Goal: Check status

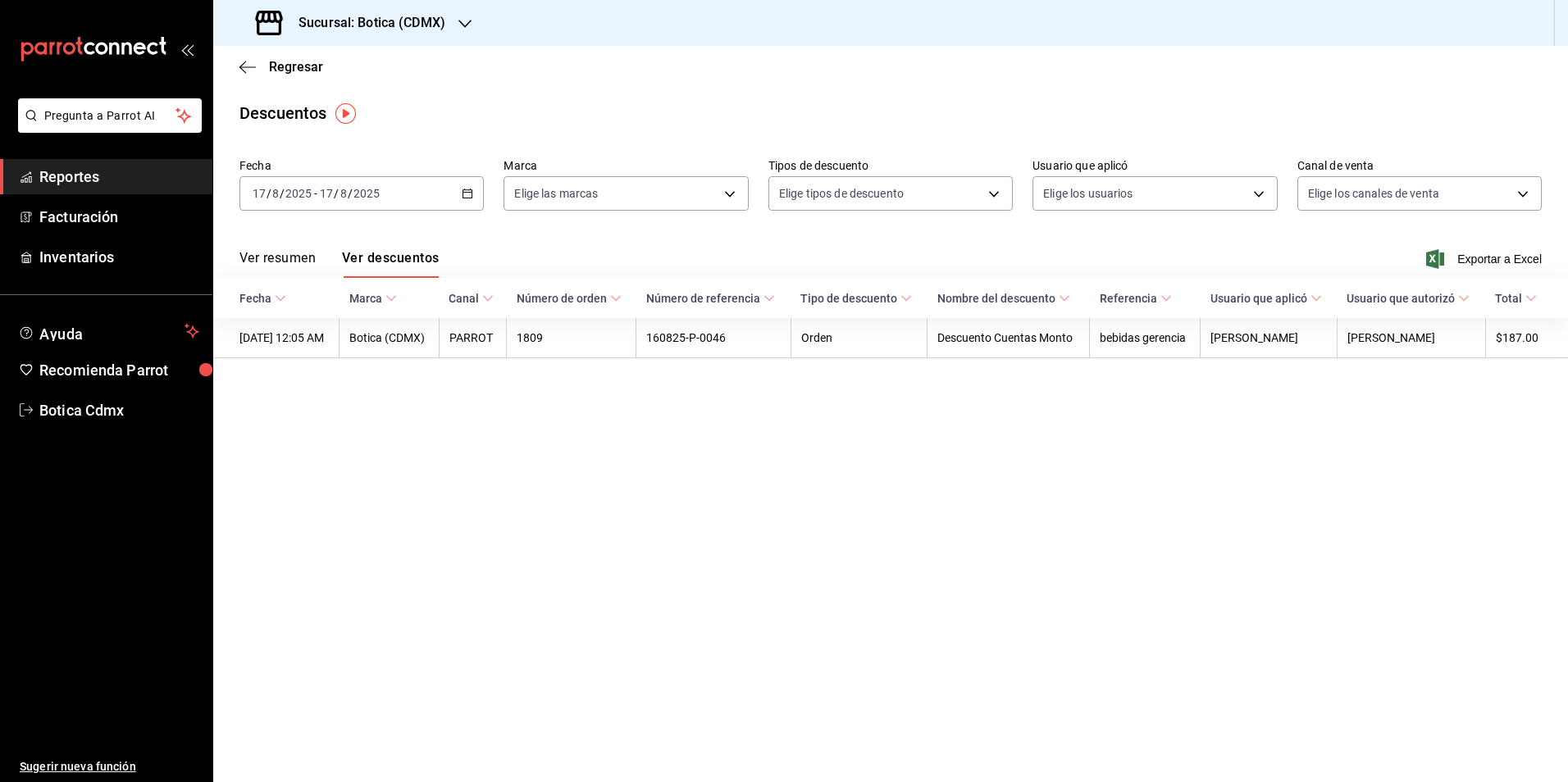
click at [278, 252] on button "Ver resumen" at bounding box center [278, 264] width 77 height 27
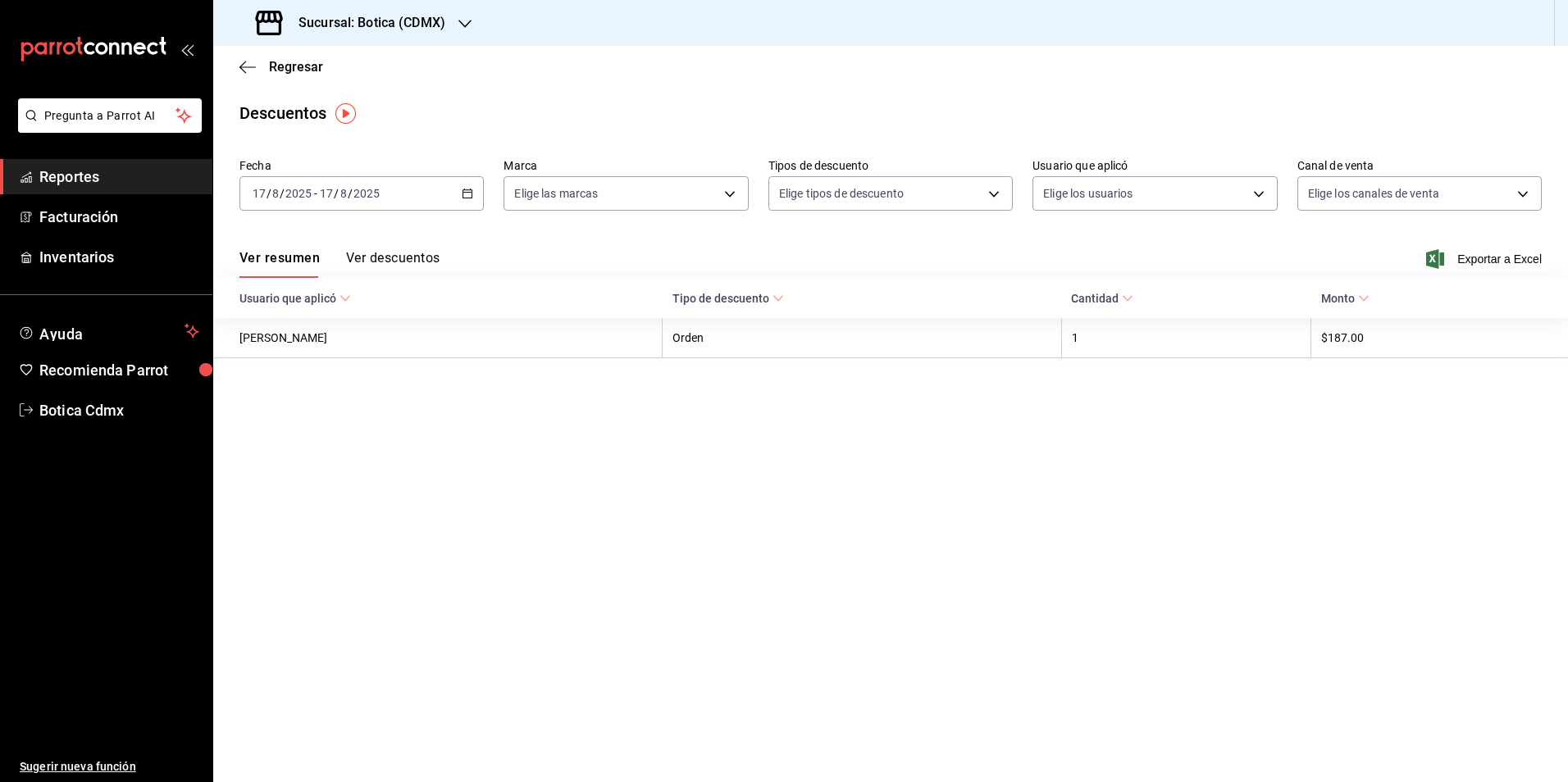
click at [472, 197] on \(Stroke\) "button" at bounding box center [467, 193] width 10 height 9
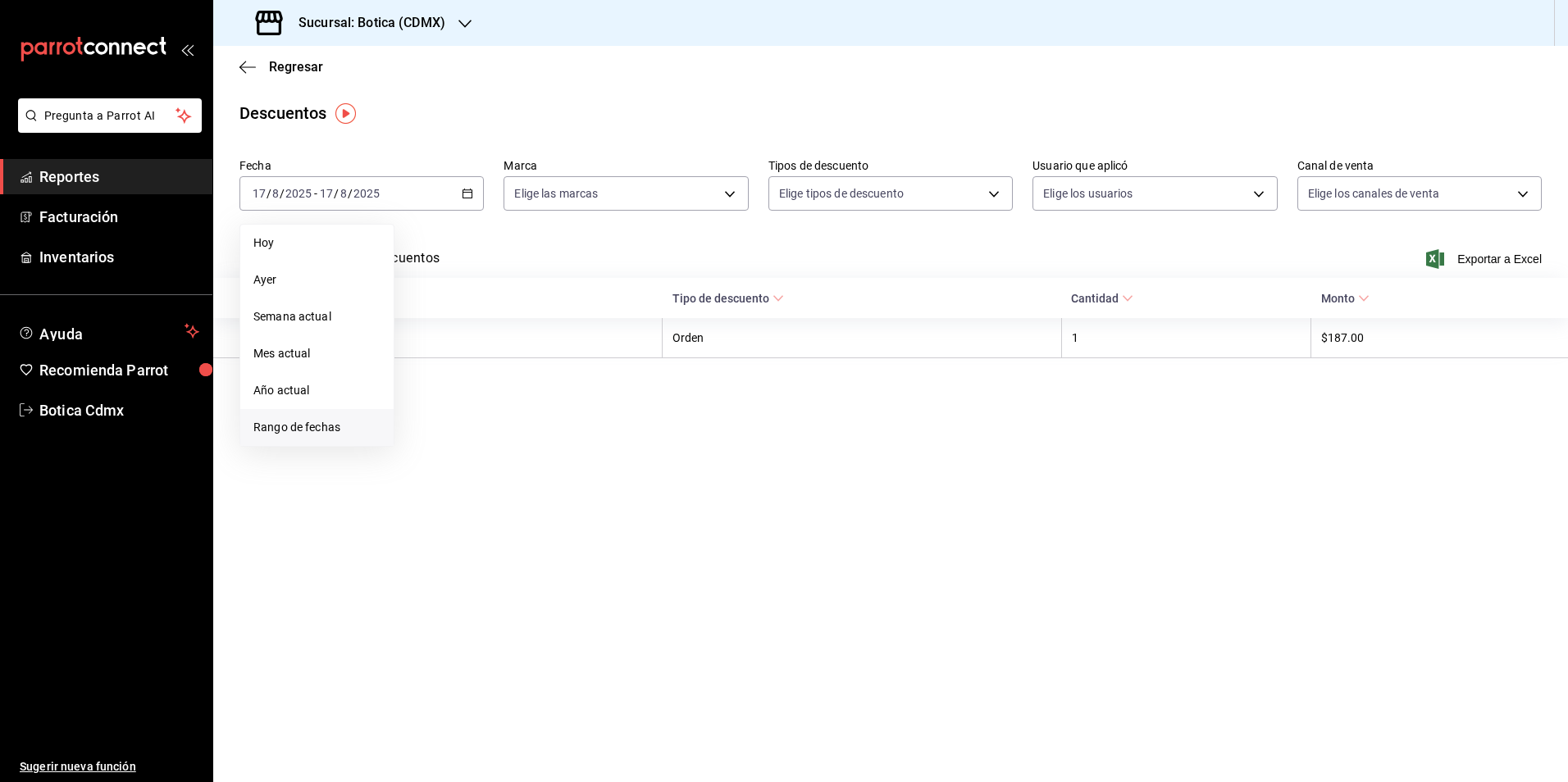
click at [305, 422] on span "Rango de fechas" at bounding box center [317, 428] width 128 height 18
click at [438, 371] on button "11" at bounding box center [428, 375] width 28 height 29
click at [592, 371] on button "17" at bounding box center [602, 375] width 28 height 29
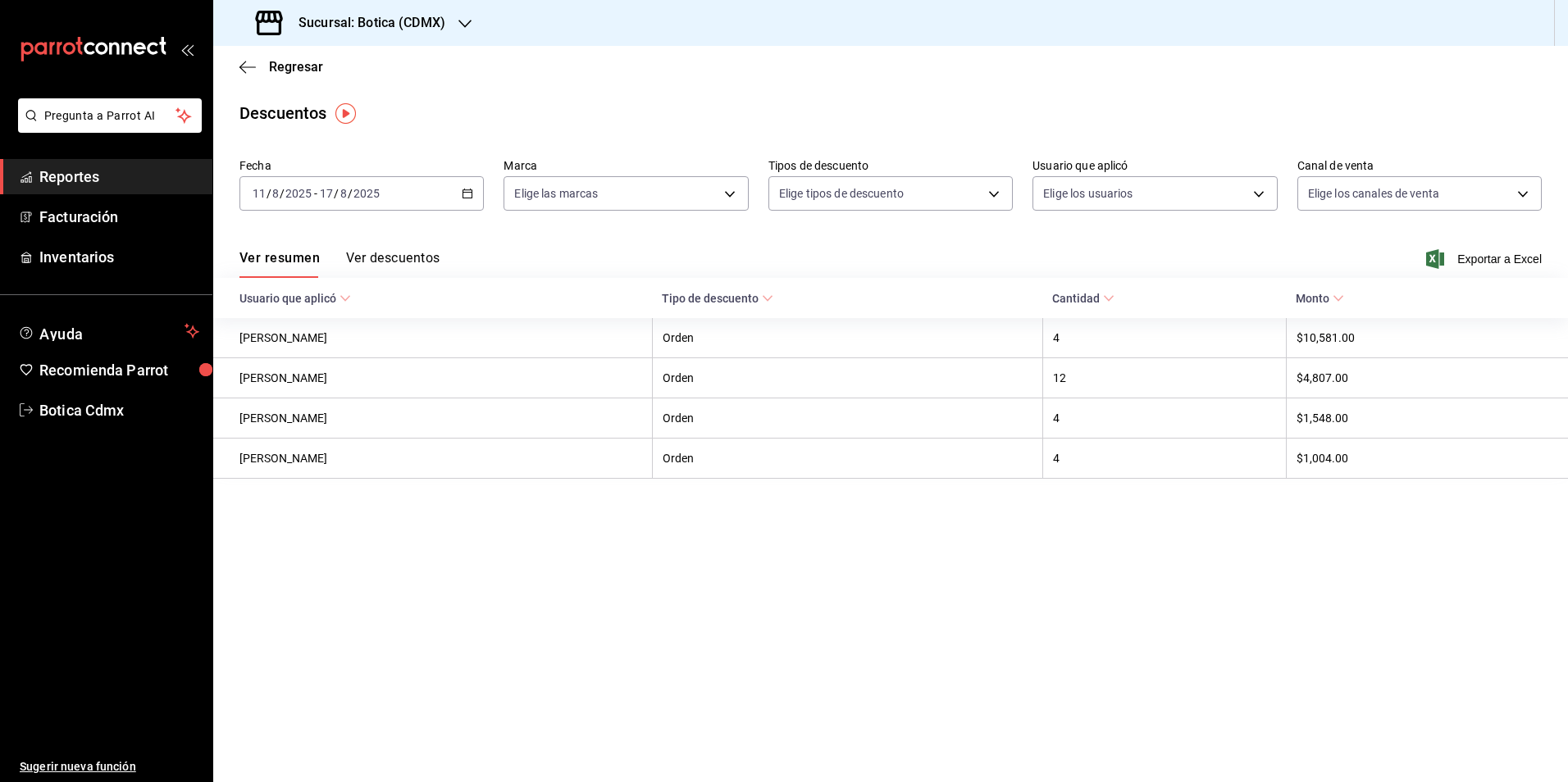
click at [392, 250] on button "Ver descuentos" at bounding box center [392, 264] width 93 height 27
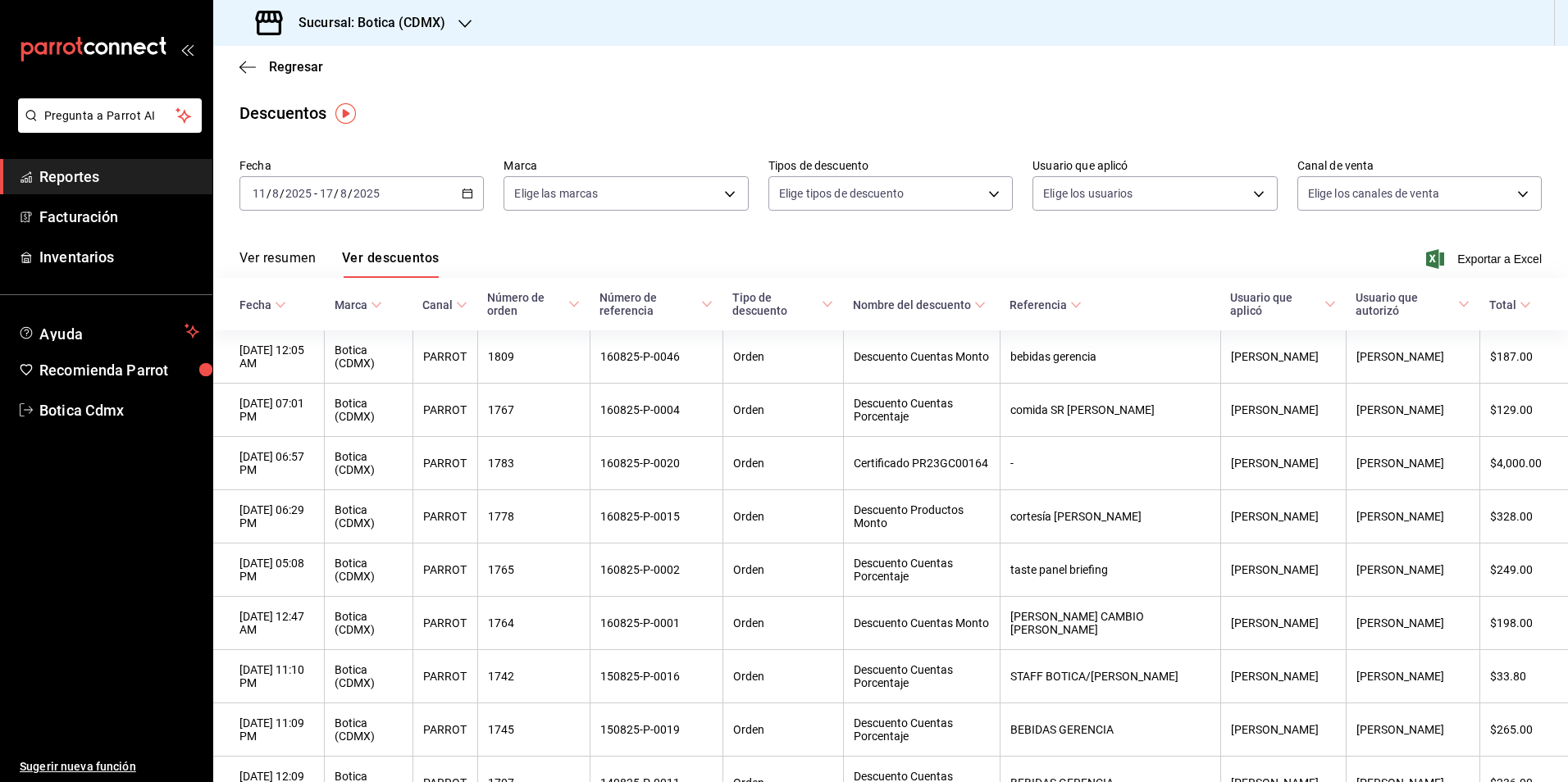
click at [307, 247] on div "Ver resumen Ver descuentos Exportar a Excel" at bounding box center [890, 254] width 1354 height 47
click at [300, 258] on button "Ver resumen" at bounding box center [278, 264] width 77 height 27
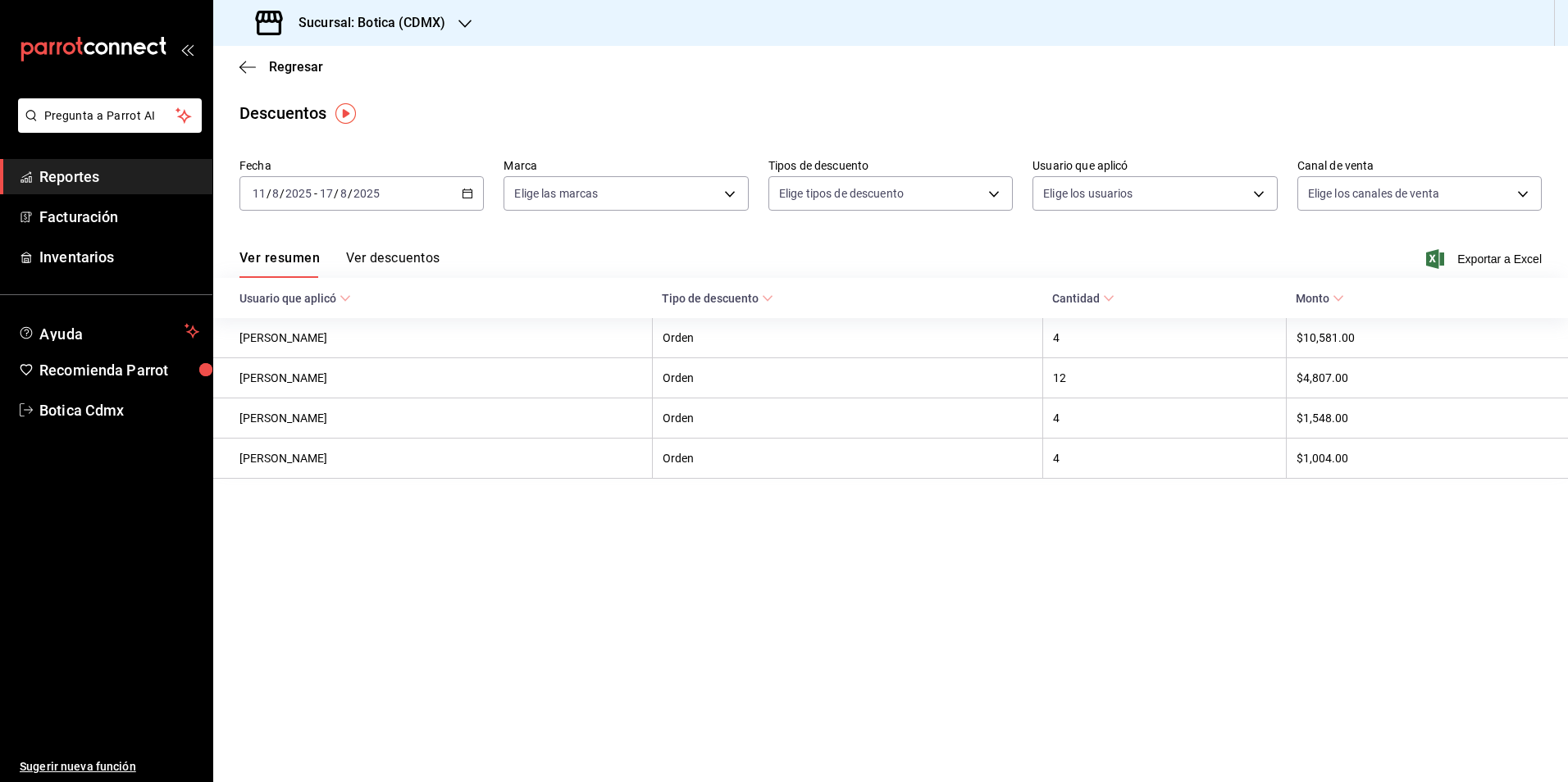
drag, startPoint x: 90, startPoint y: 173, endPoint x: 177, endPoint y: 173, distance: 87.0
click at [90, 173] on span "Reportes" at bounding box center [119, 177] width 160 height 23
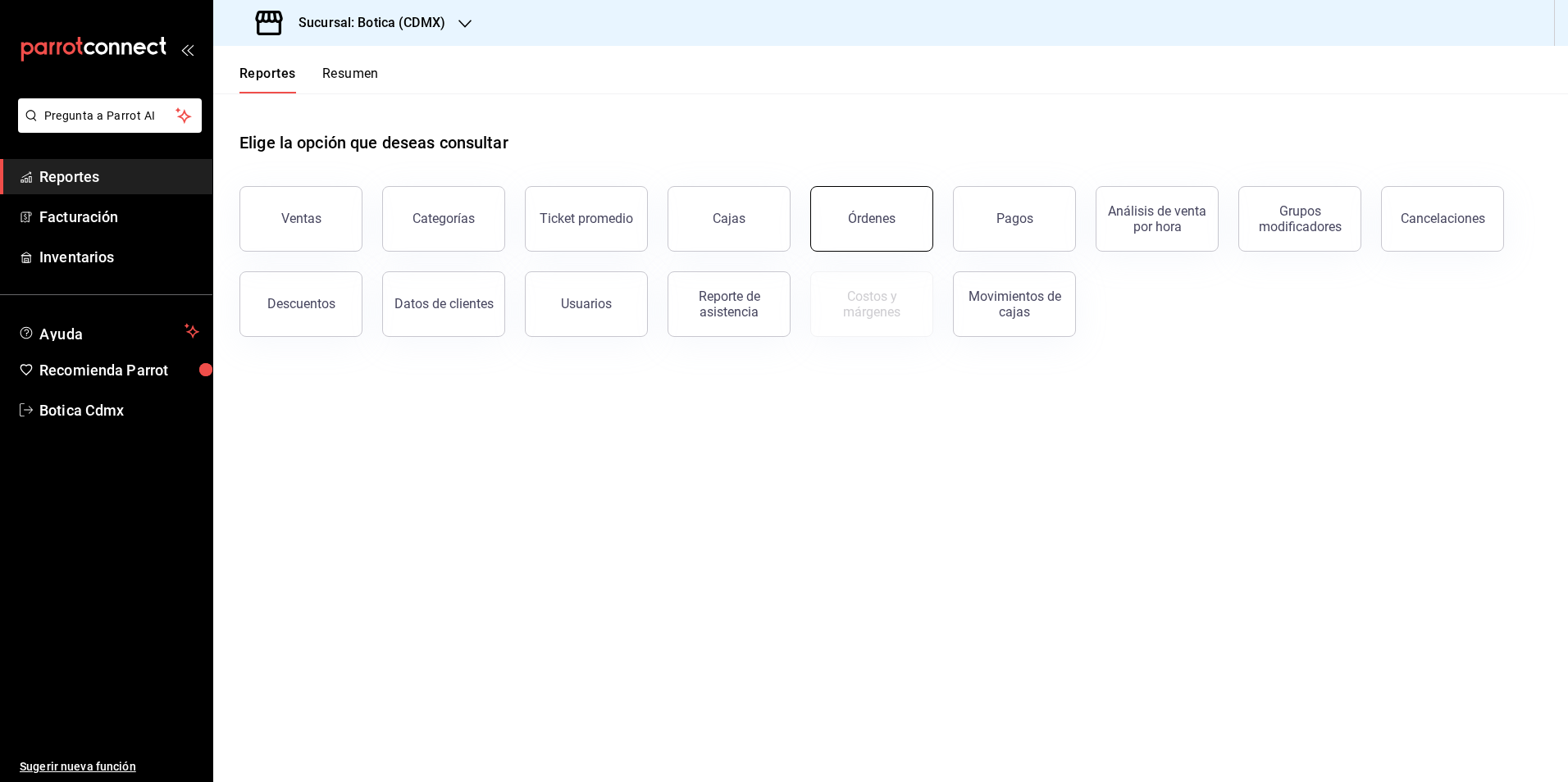
click at [895, 196] on button "Órdenes" at bounding box center [871, 219] width 123 height 66
